Goal: Browse casually

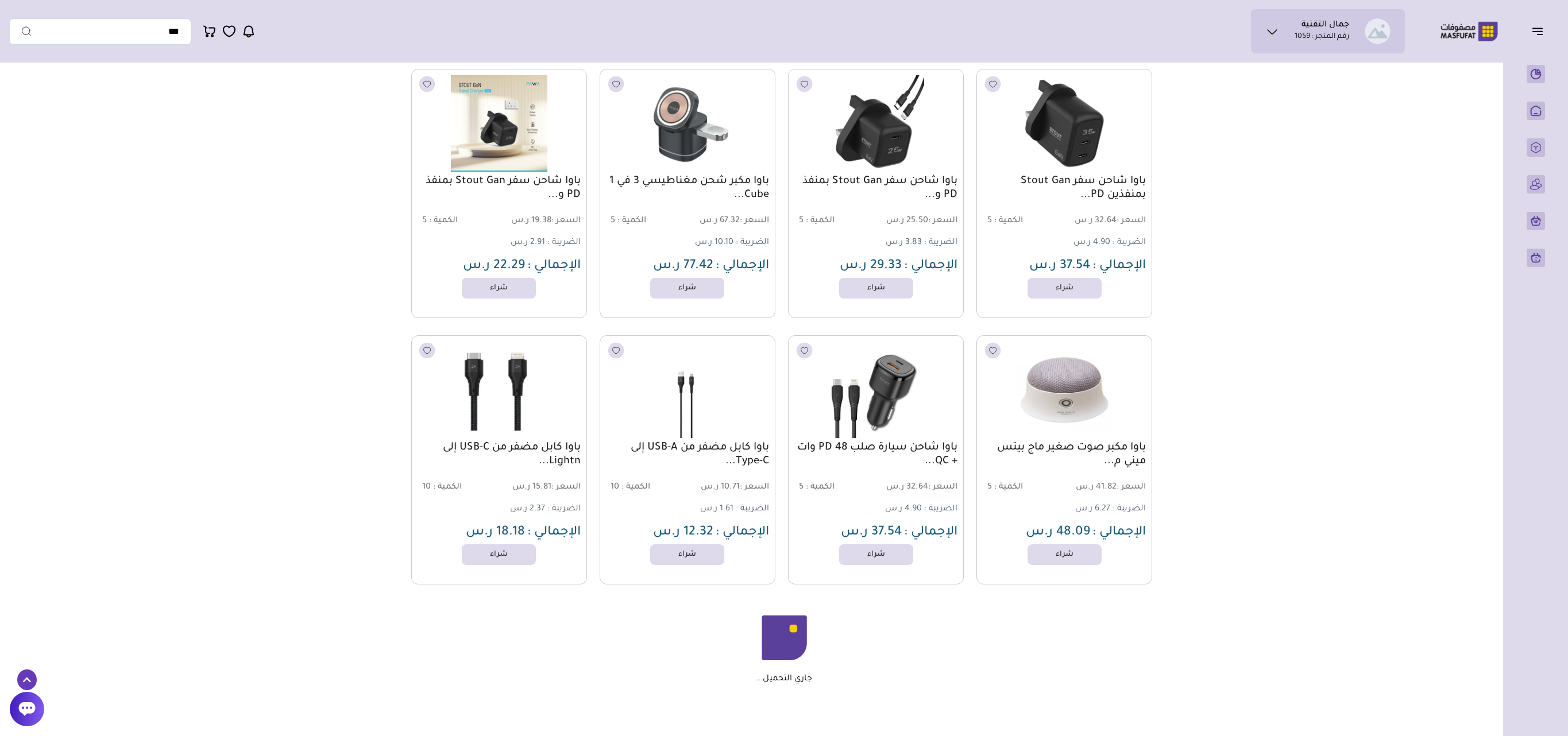
scroll to position [1033, 0]
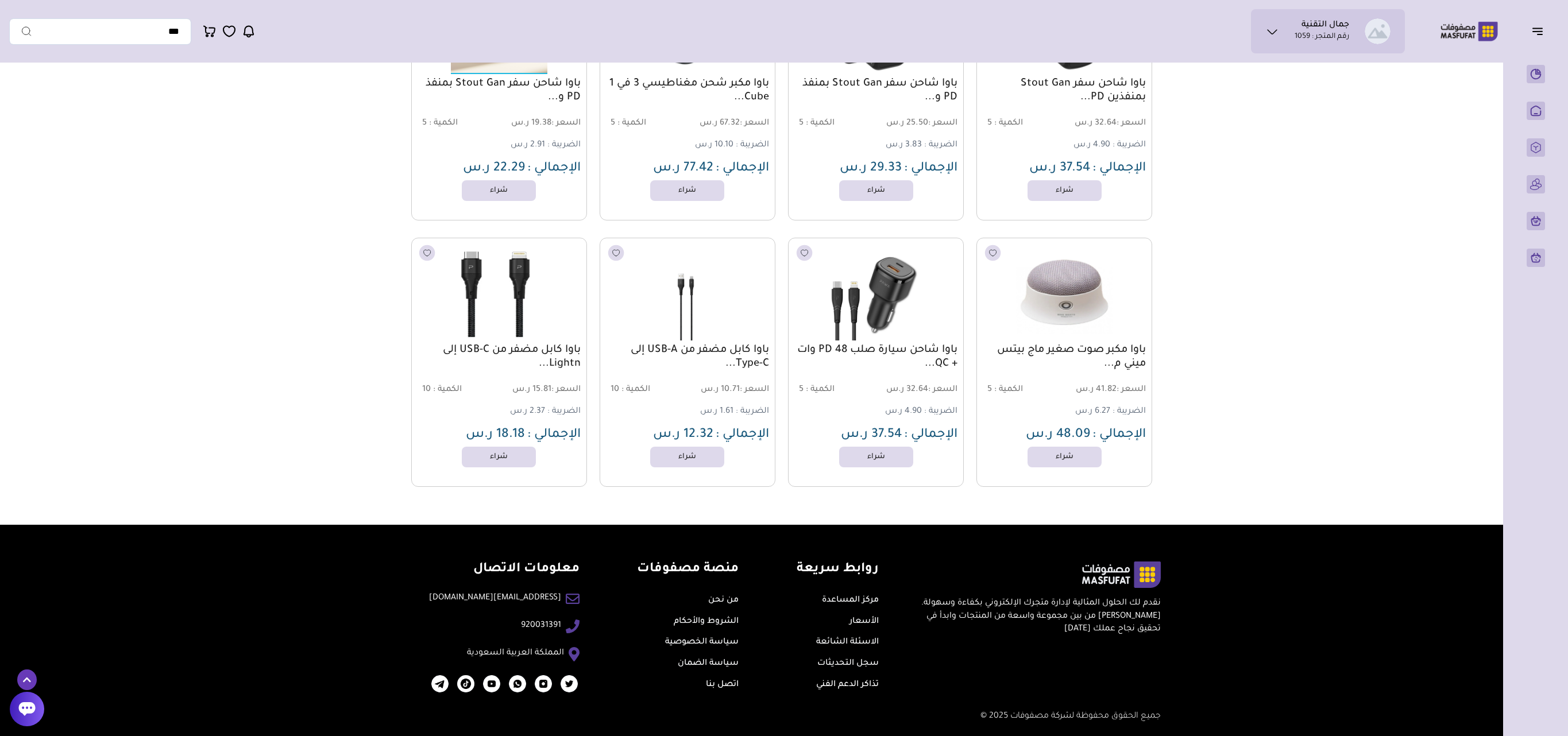
click at [529, 295] on img at bounding box center [498, 292] width 178 height 106
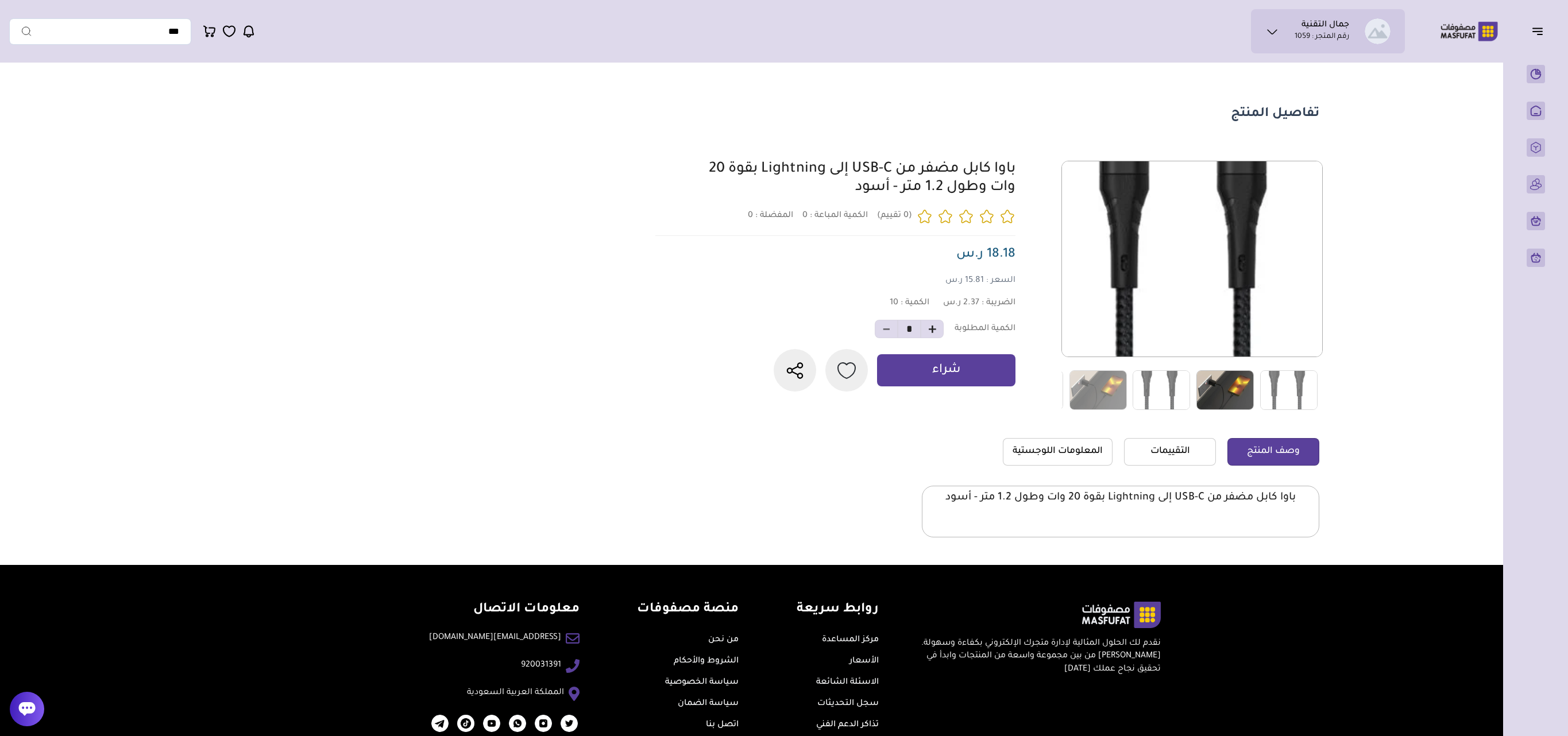
click at [1220, 388] on img at bounding box center [1225, 390] width 58 height 40
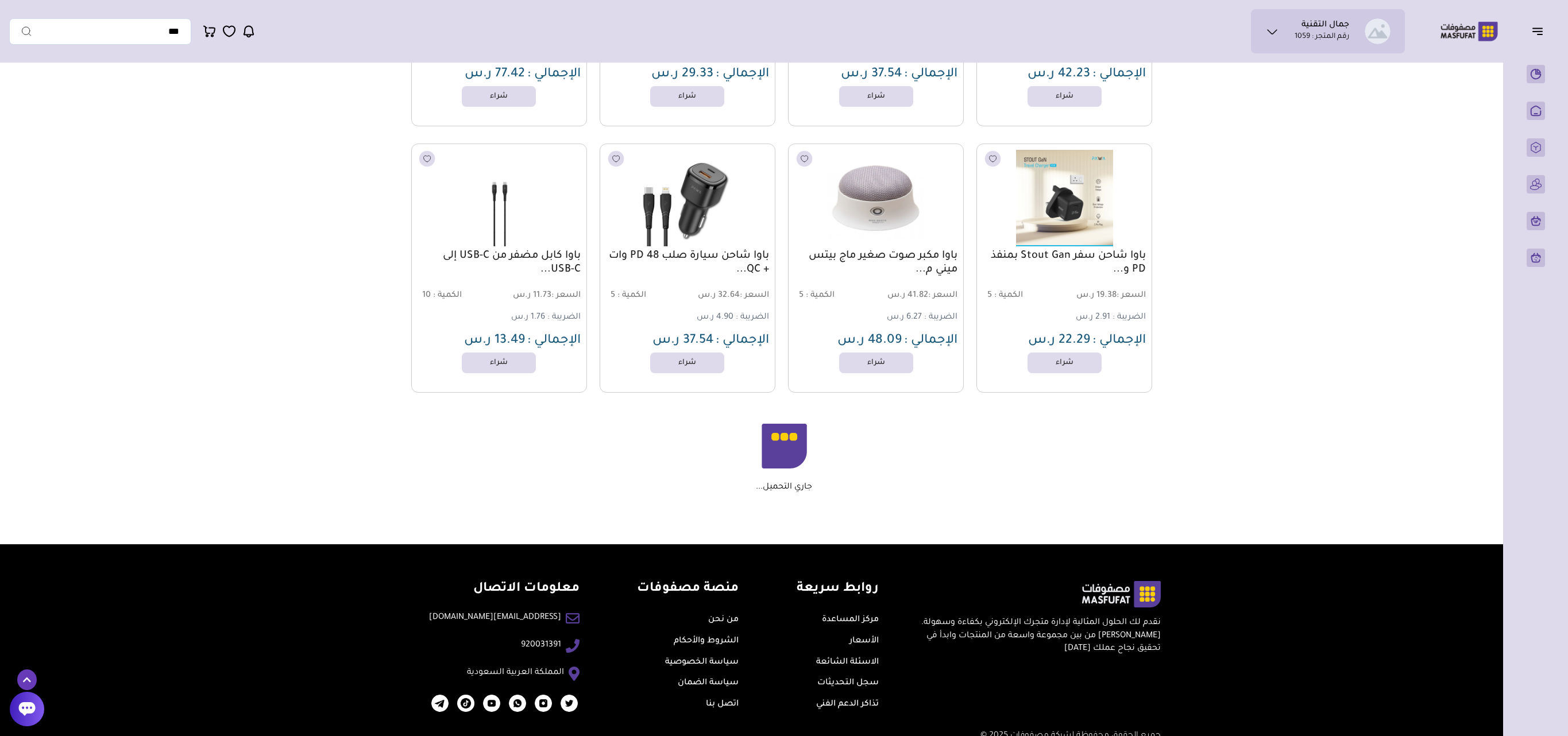
scroll to position [1155, 0]
